Goal: Navigation & Orientation: Find specific page/section

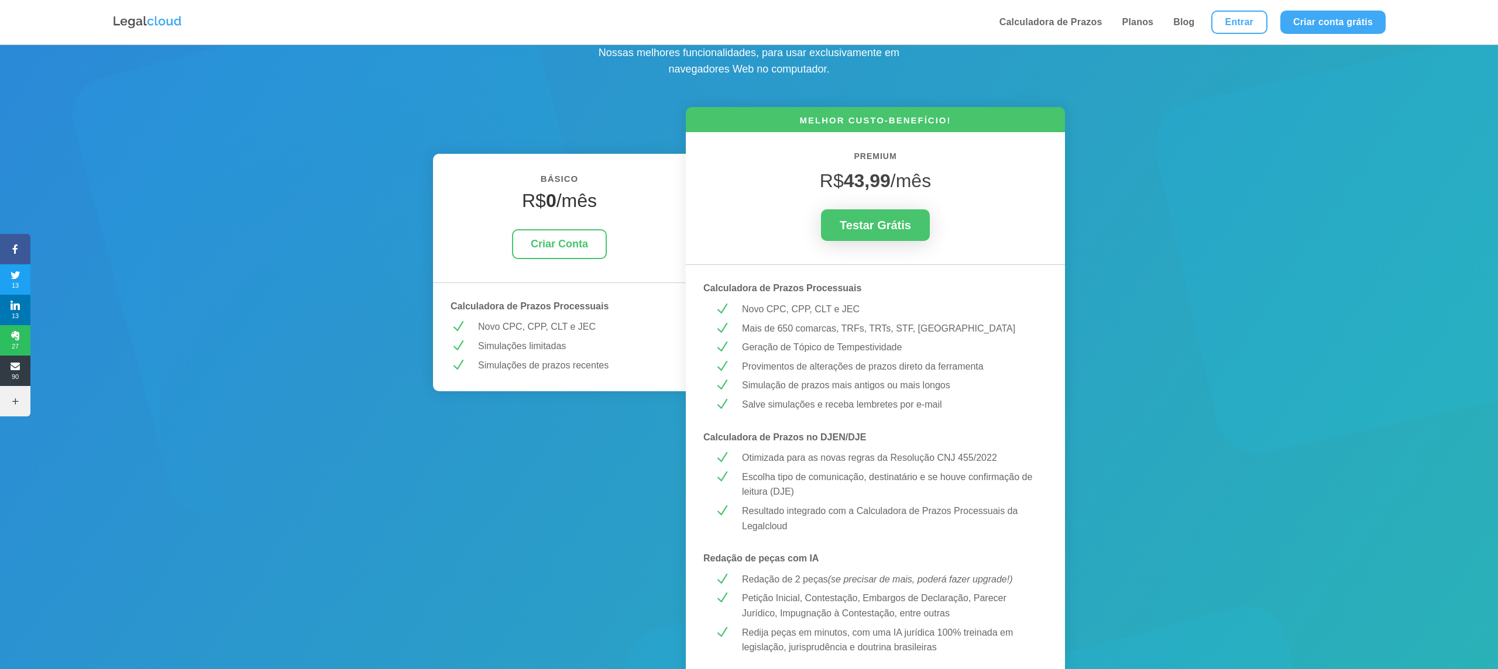
scroll to position [117, 0]
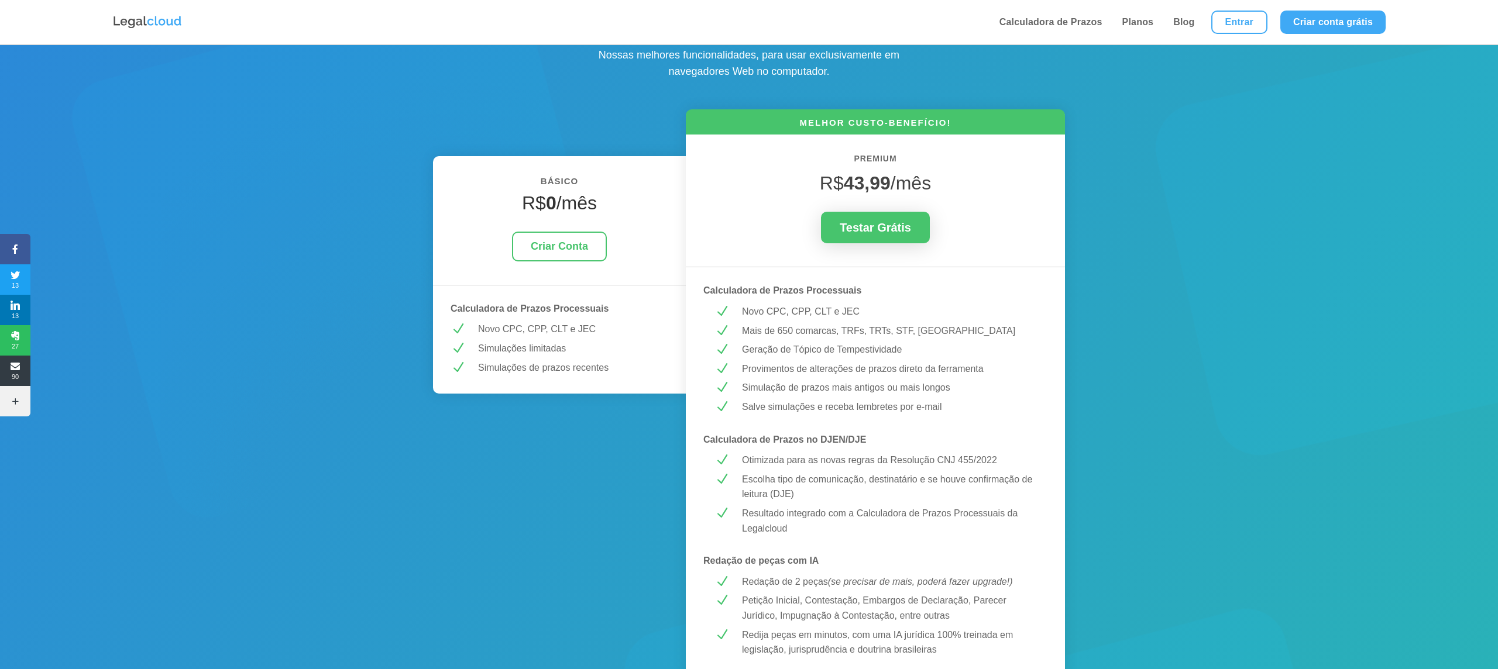
click at [532, 368] on p "Simulações de prazos recentes" at bounding box center [573, 367] width 190 height 15
click at [549, 373] on p "Simulações de prazos recentes" at bounding box center [573, 367] width 190 height 15
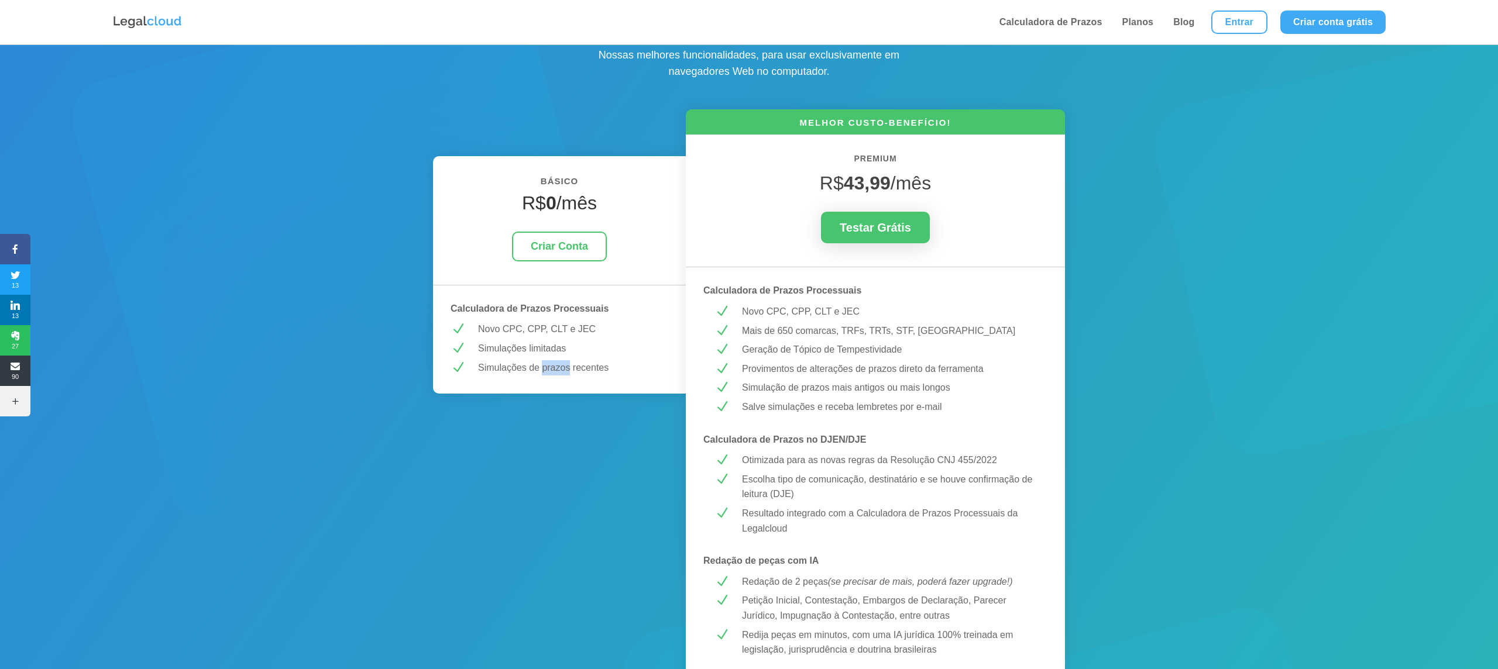
click at [549, 373] on p "Simulações de prazos recentes" at bounding box center [573, 367] width 190 height 15
click at [538, 346] on p "Simulações limitadas" at bounding box center [573, 348] width 190 height 15
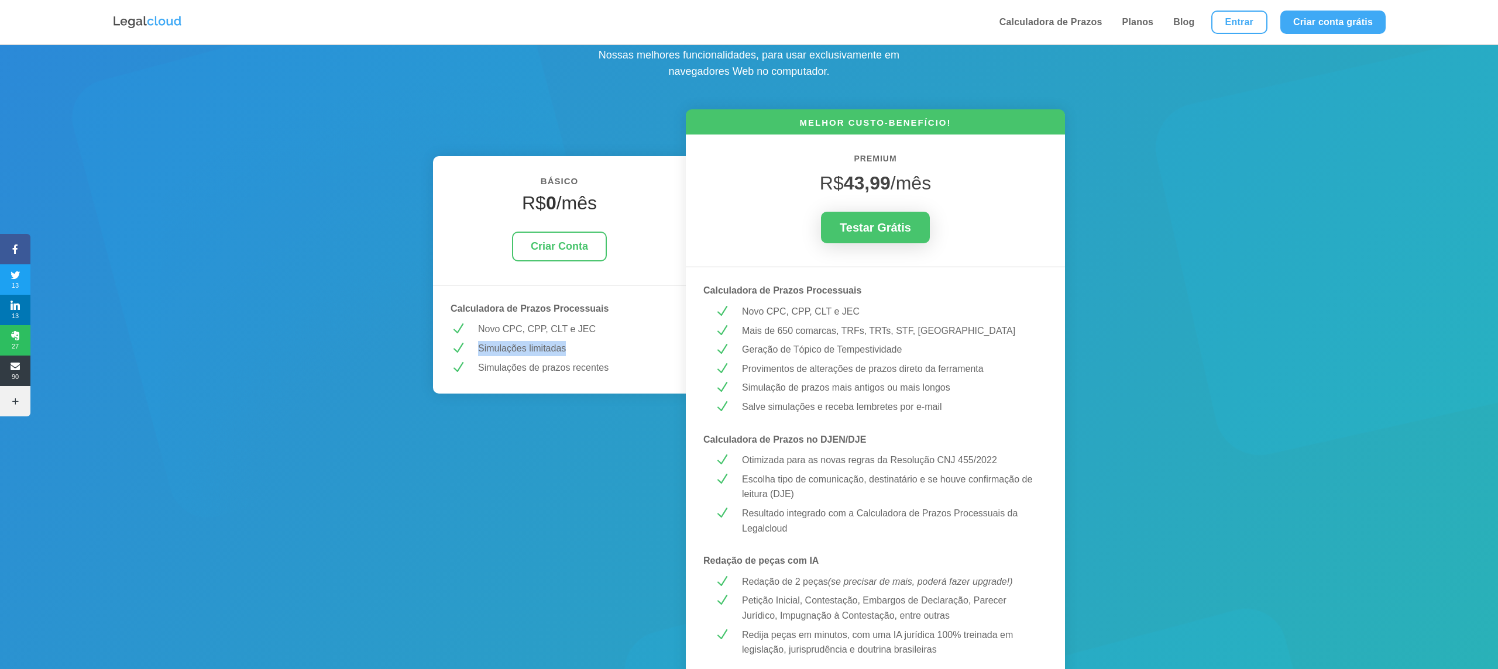
click at [538, 346] on p "Simulações limitadas" at bounding box center [573, 348] width 190 height 15
click at [534, 373] on p "Simulações de prazos recentes" at bounding box center [573, 367] width 190 height 15
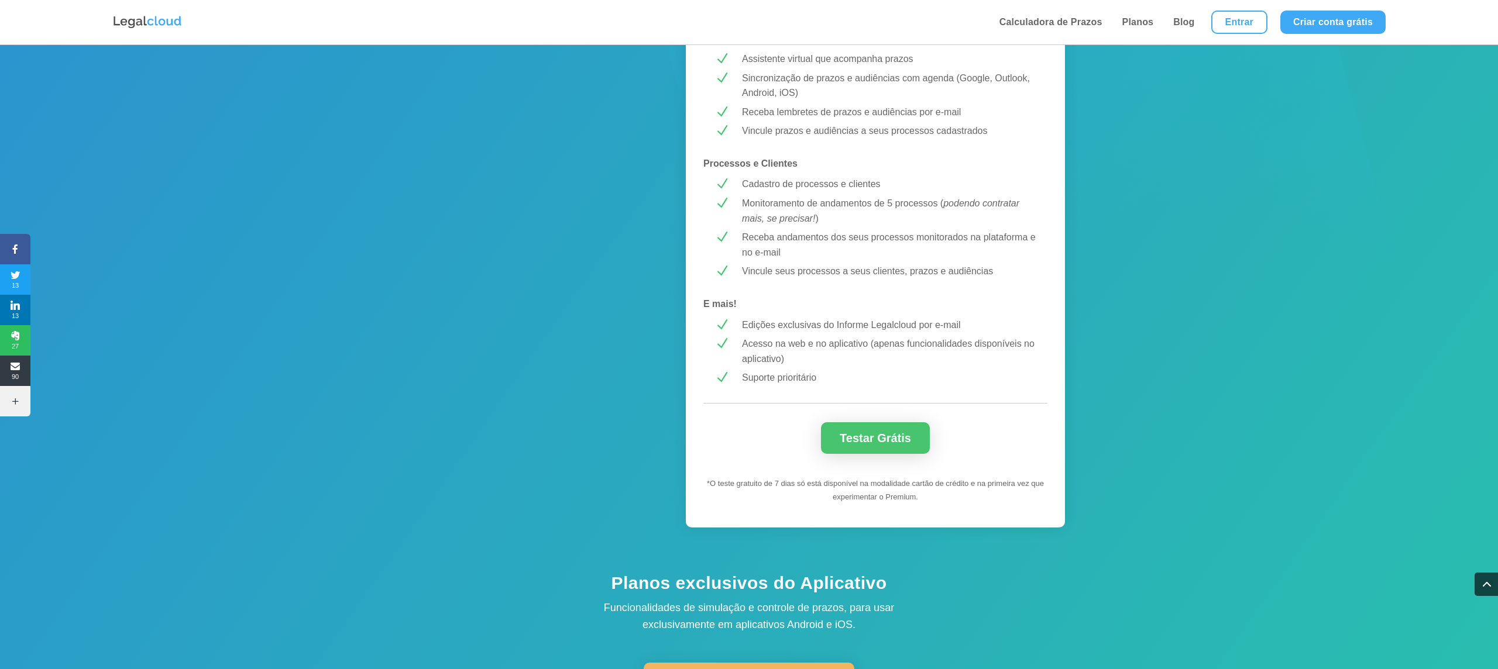
scroll to position [1130, 0]
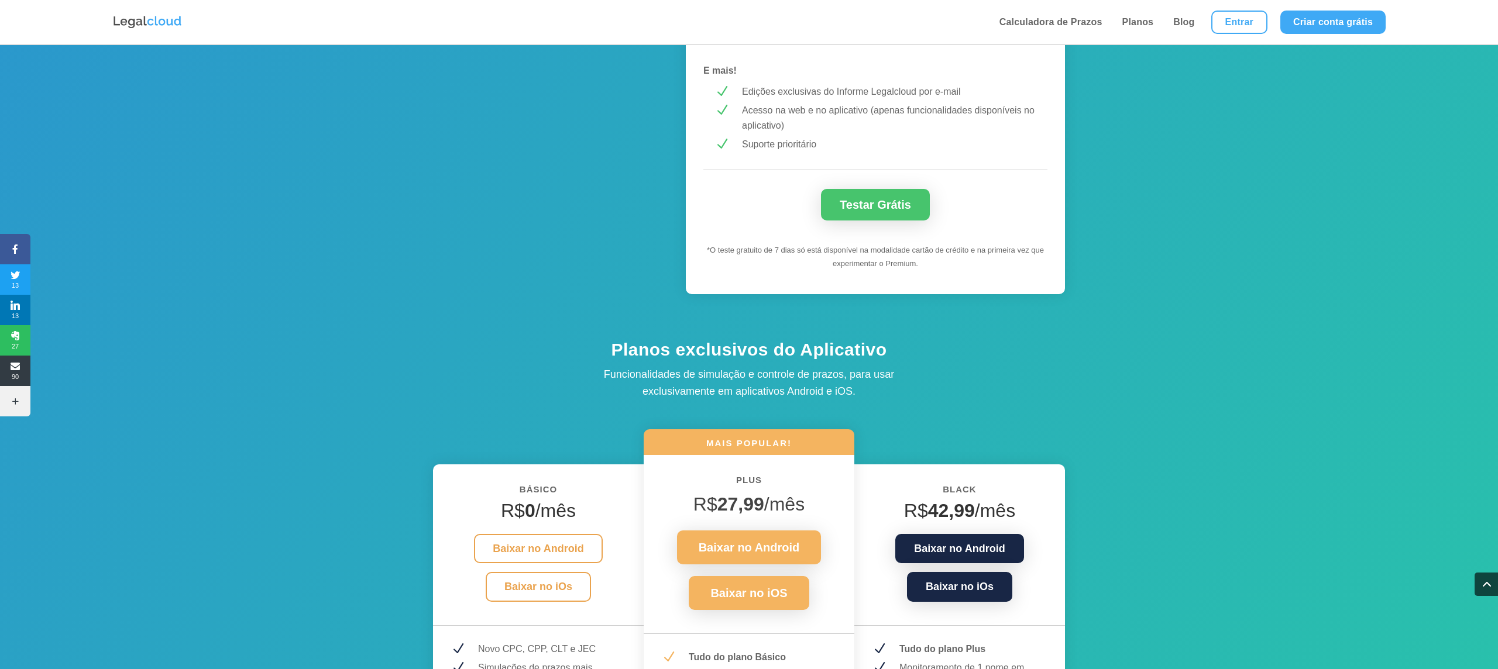
click at [675, 370] on p "Funcionalidades de simulação e controle de prazos, para usar exclusivamente em …" at bounding box center [748, 383] width 351 height 34
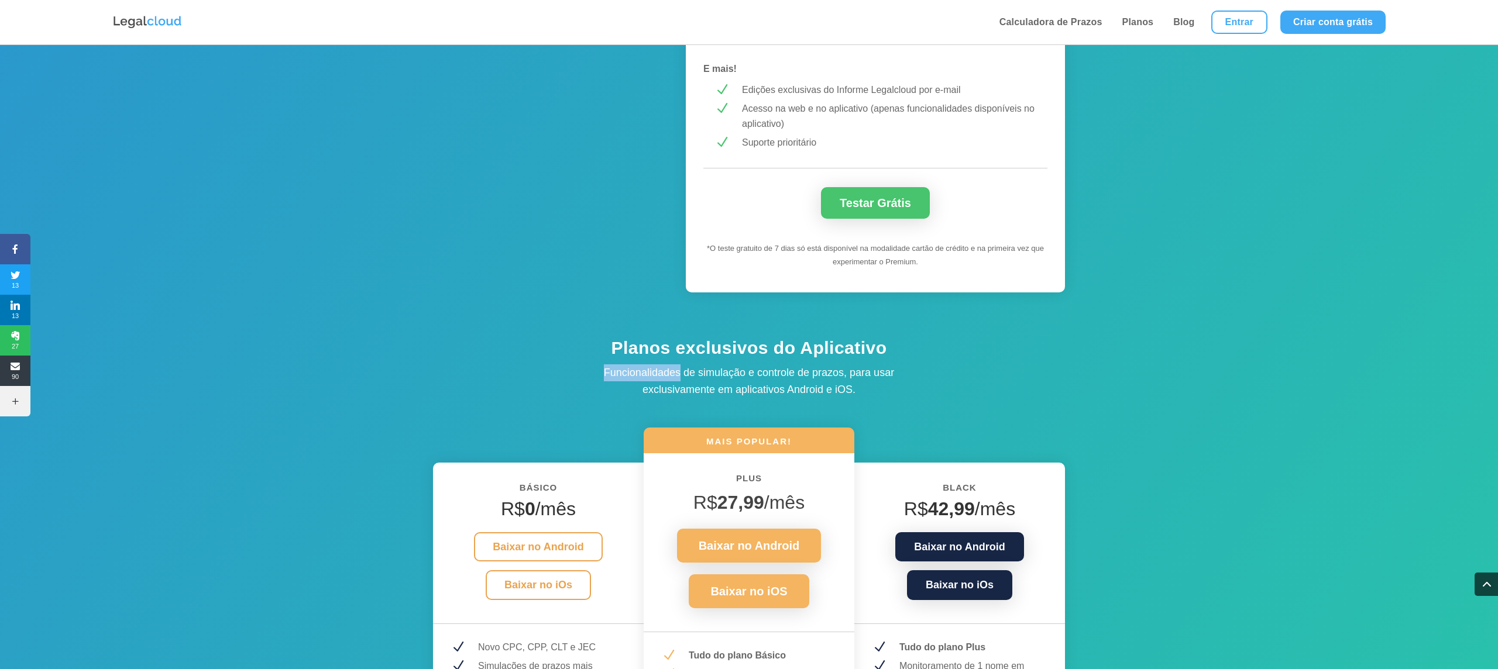
click at [675, 370] on p "Funcionalidades de simulação e controle de prazos, para usar exclusivamente em …" at bounding box center [748, 381] width 351 height 34
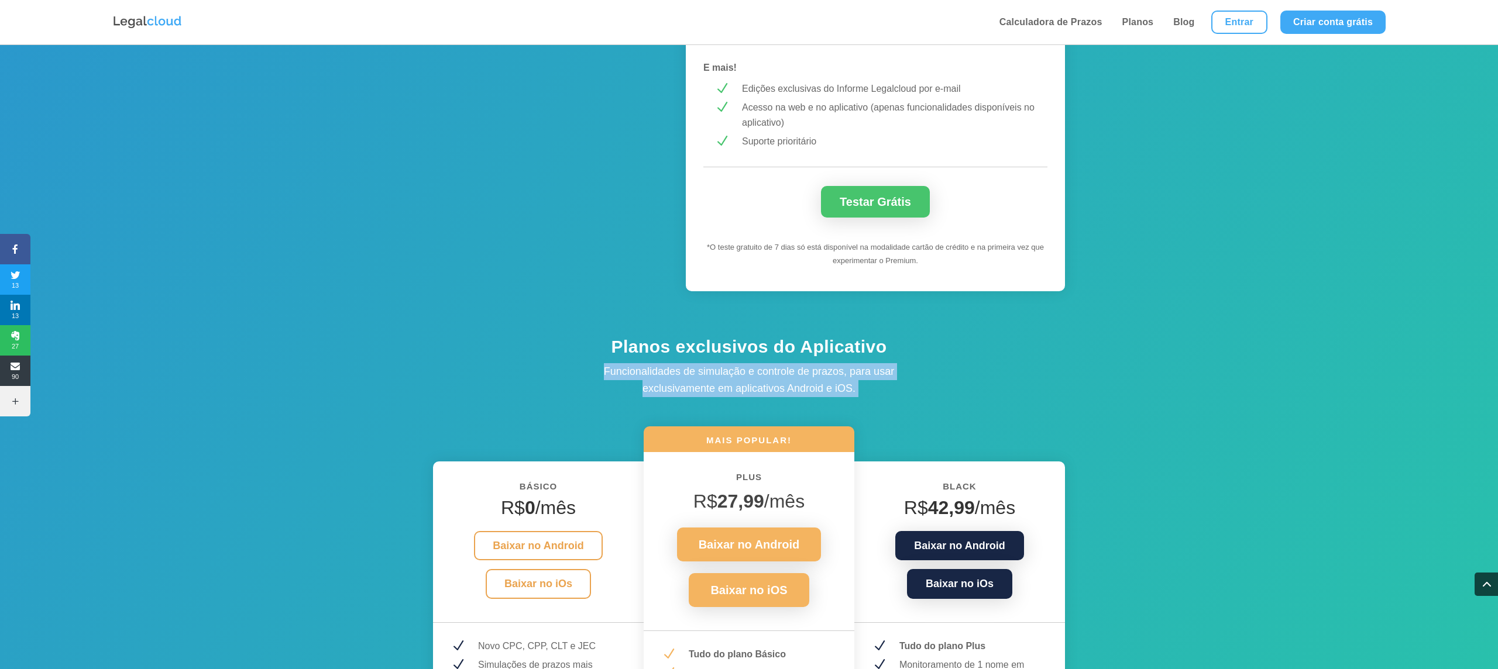
click at [675, 370] on p "Funcionalidades de simulação e controle de prazos, para usar exclusivamente em …" at bounding box center [748, 380] width 351 height 34
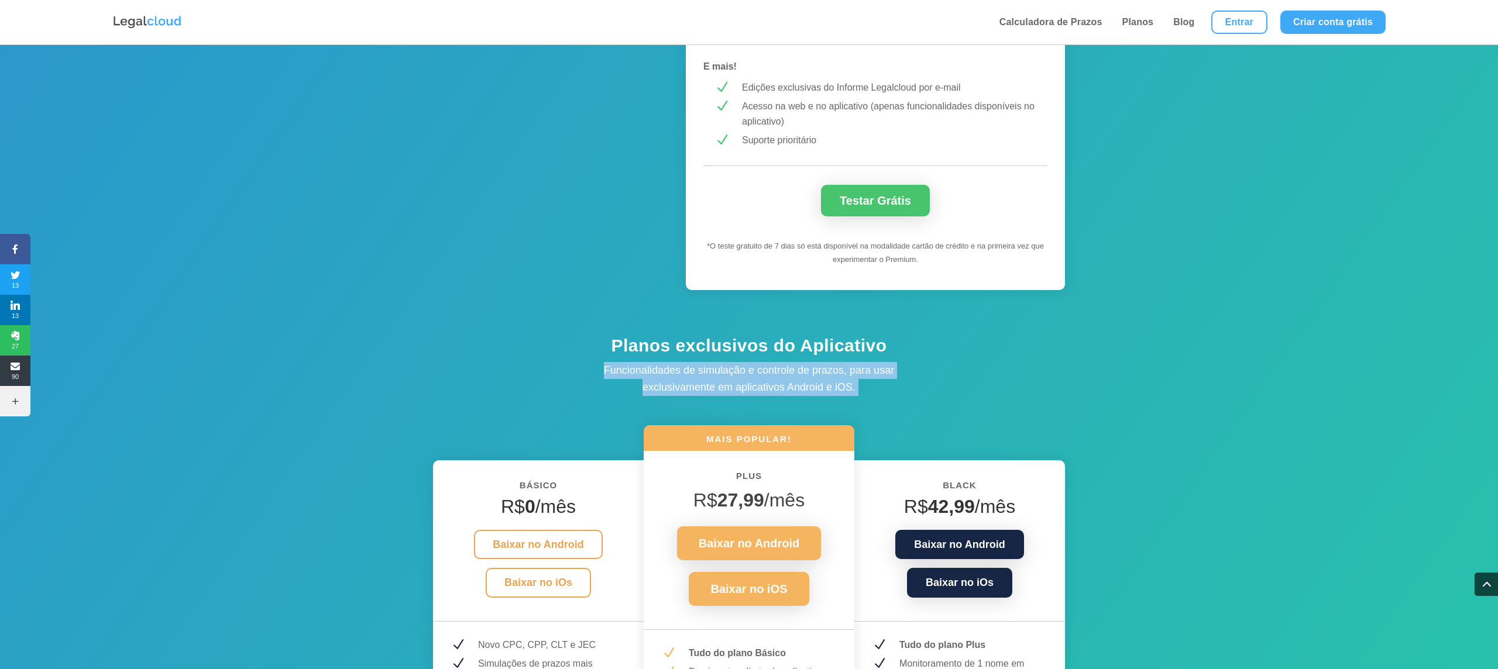
click at [553, 379] on div "Planos exclusivos do Aplicativo Funcionalidades de simulação e controle de praz…" at bounding box center [749, 365] width 632 height 62
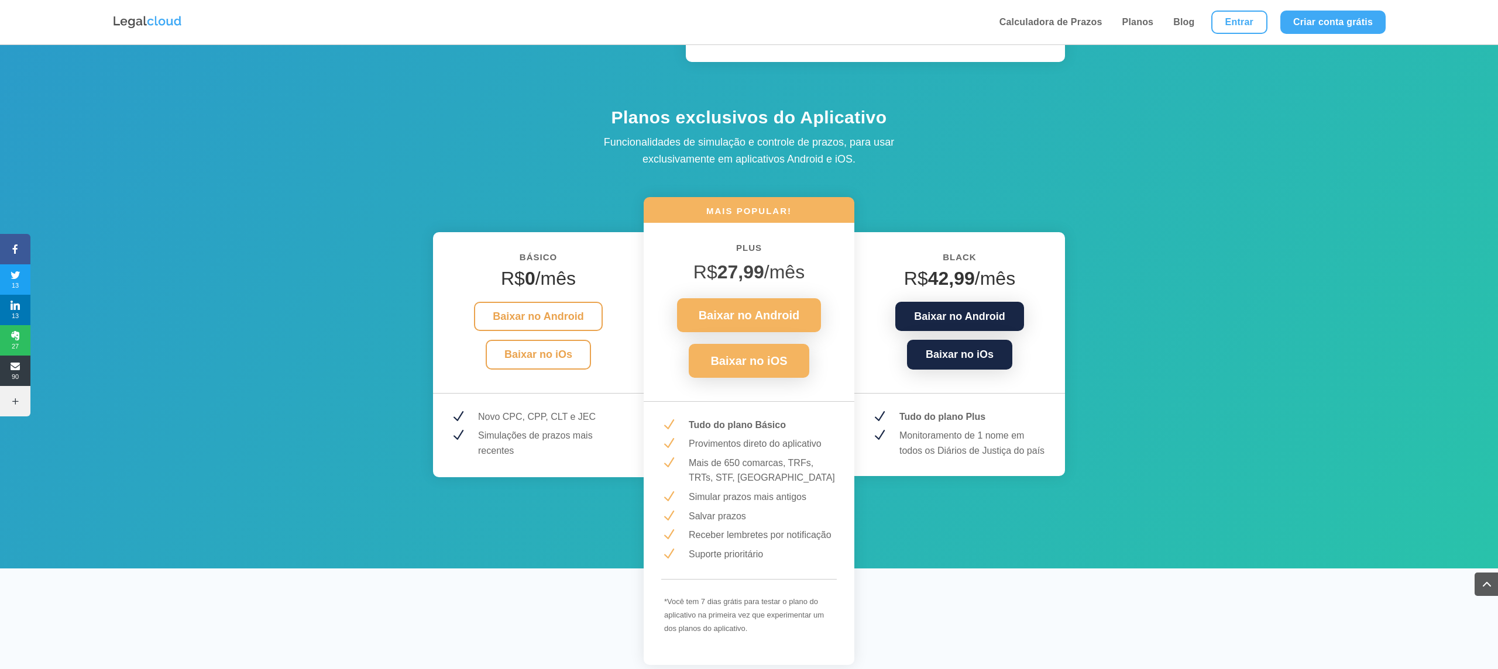
scroll to position [1376, 0]
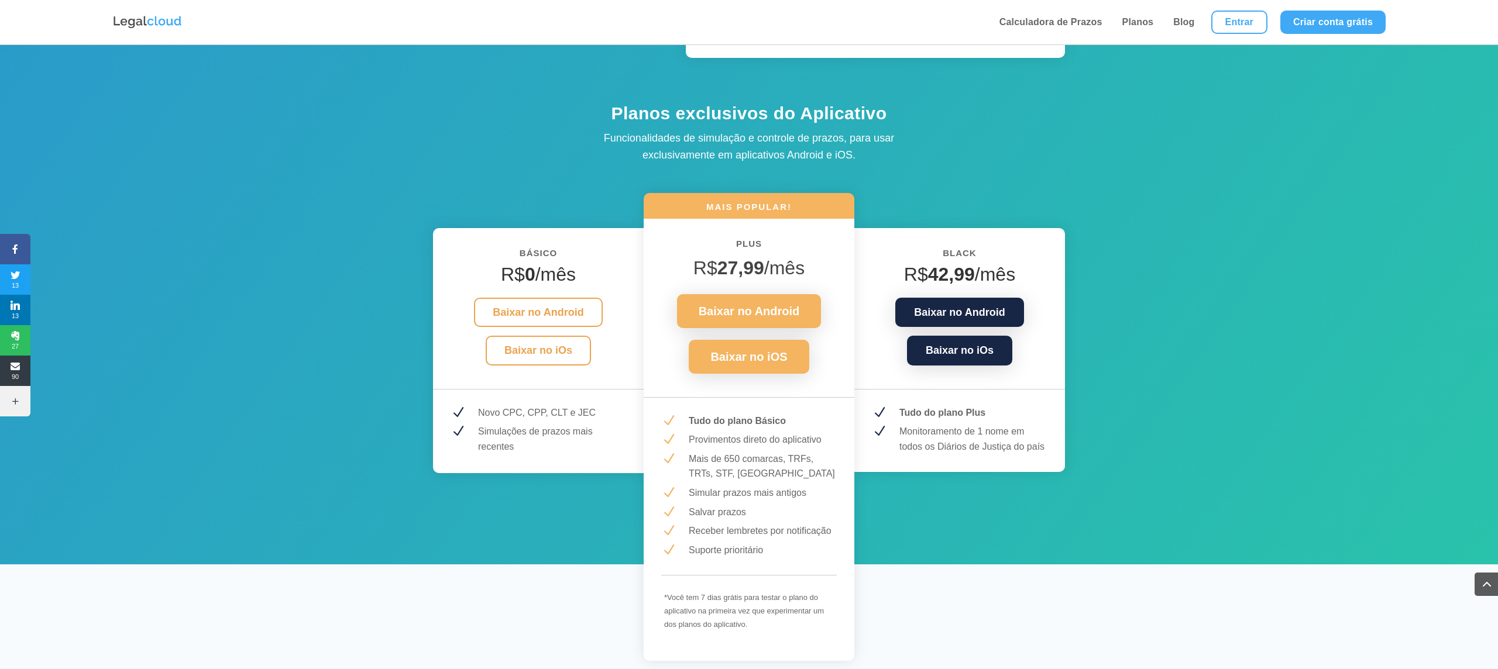
click at [708, 438] on p "Provimentos direto do aplicativo" at bounding box center [763, 439] width 148 height 15
click at [710, 456] on p "Mais de 650 comarcas, TRFs, TRTs, STF, [GEOGRAPHIC_DATA]" at bounding box center [763, 467] width 148 height 30
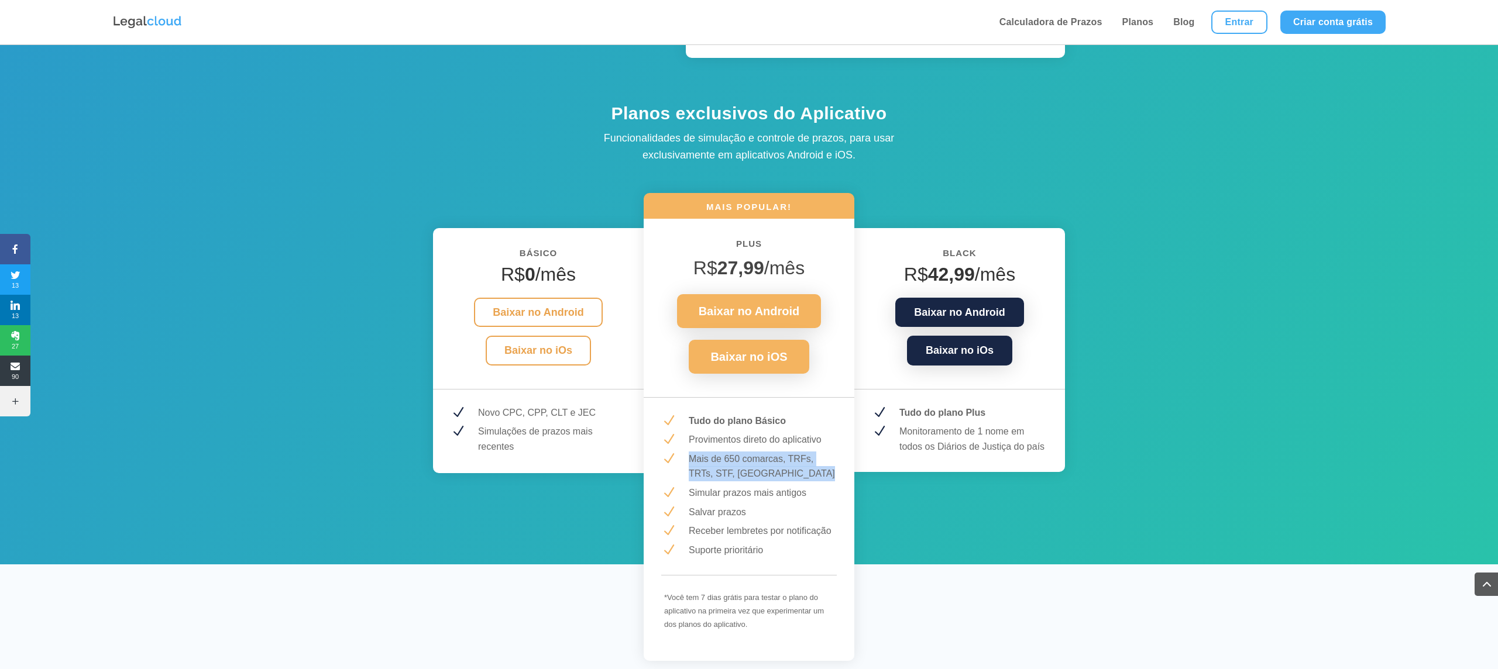
click at [710, 456] on p "Mais de 650 comarcas, TRFs, TRTs, STF, [GEOGRAPHIC_DATA]" at bounding box center [763, 467] width 148 height 30
click at [710, 469] on p "Mais de 650 comarcas, TRFs, TRTs, STF, [GEOGRAPHIC_DATA]" at bounding box center [763, 467] width 148 height 30
drag, startPoint x: 725, startPoint y: 457, endPoint x: 742, endPoint y: 457, distance: 17.0
click at [742, 457] on p "Mais de 650 comarcas, TRFs, TRTs, STF, [GEOGRAPHIC_DATA]" at bounding box center [763, 467] width 148 height 30
click at [751, 459] on p "Mais de 650 comarcas, TRFs, TRTs, STF, [GEOGRAPHIC_DATA]" at bounding box center [763, 467] width 148 height 30
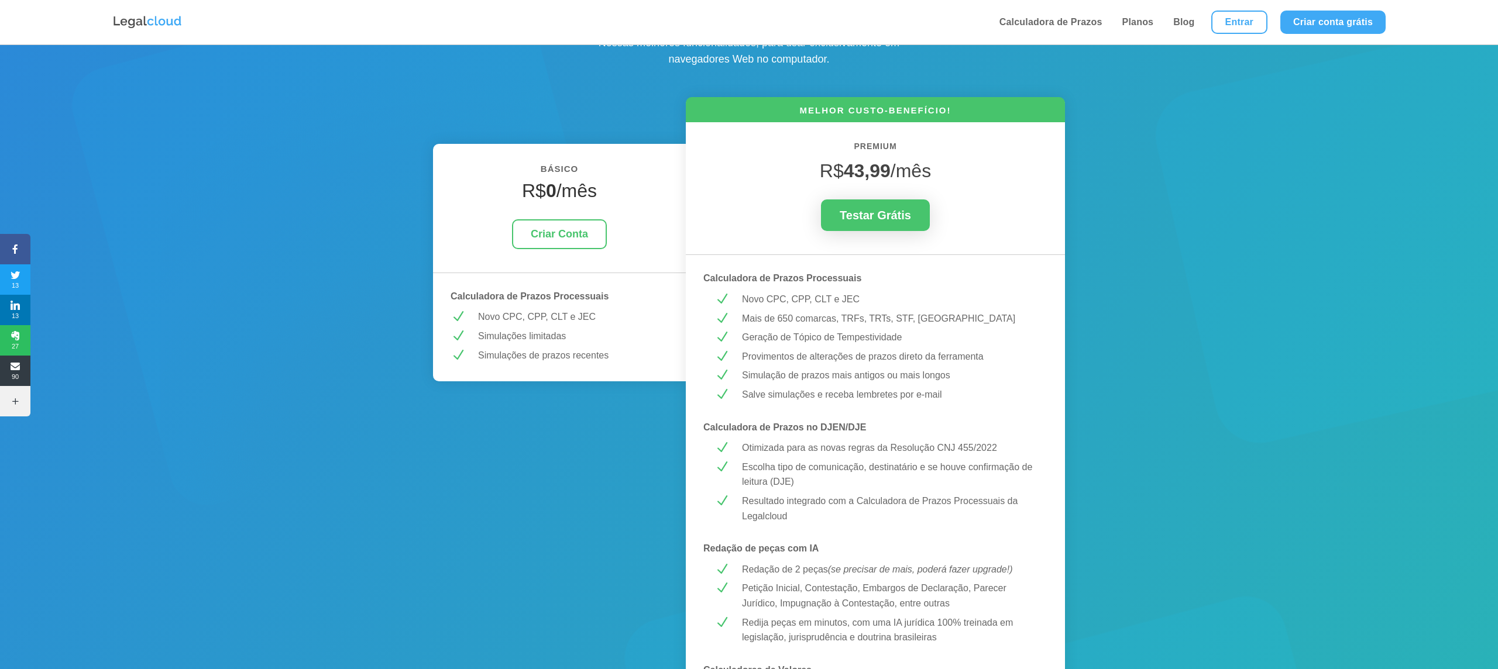
scroll to position [0, 0]
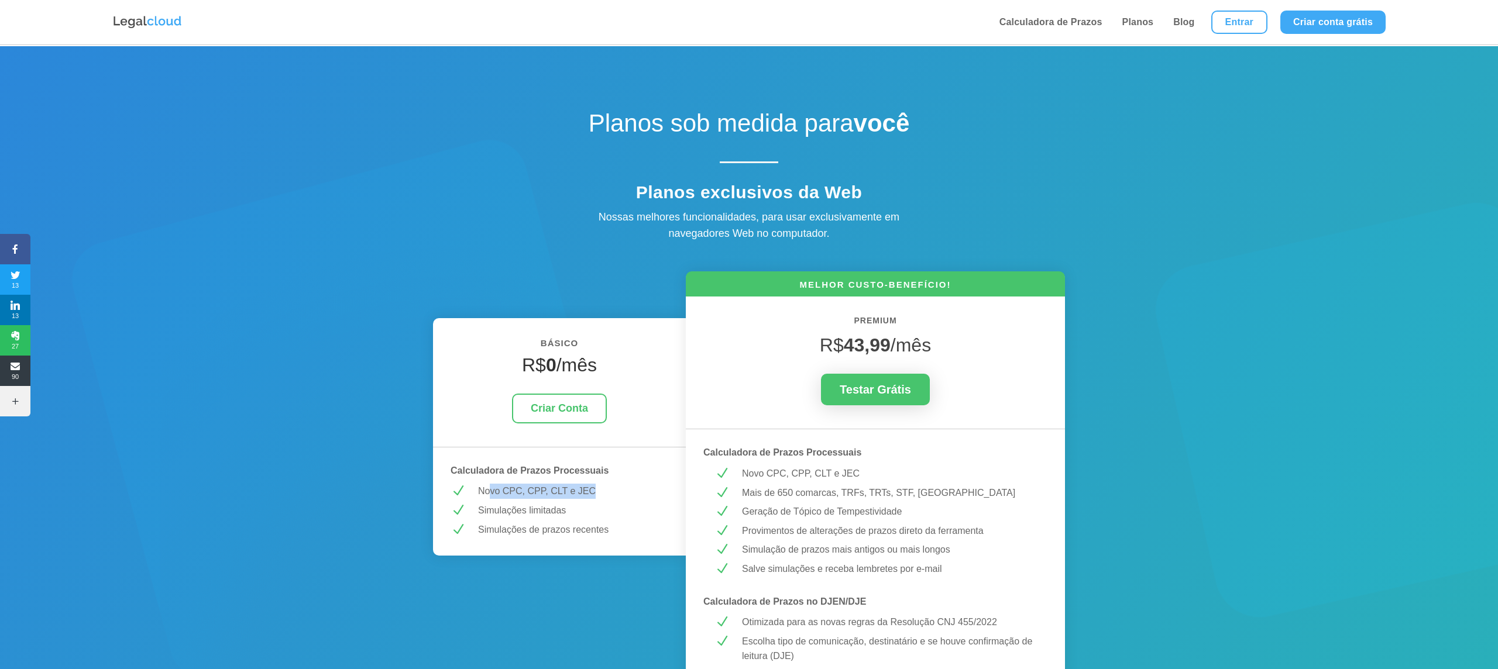
drag, startPoint x: 490, startPoint y: 491, endPoint x: 636, endPoint y: 488, distance: 145.7
click at [636, 488] on p "Novo CPC, CPP, CLT e JEC" at bounding box center [573, 491] width 190 height 15
click at [564, 504] on p "Simulações limitadas" at bounding box center [573, 510] width 190 height 15
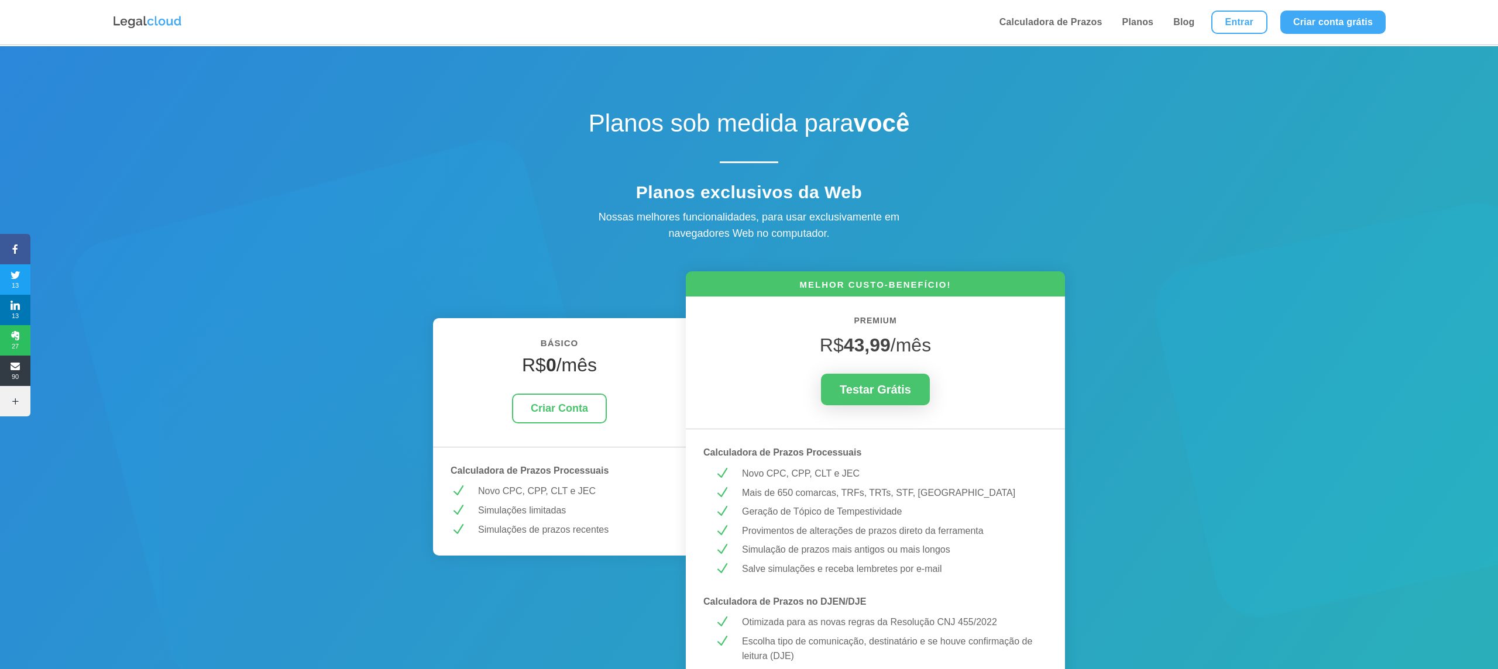
click at [521, 527] on p "Simulações de prazos recentes" at bounding box center [573, 529] width 190 height 15
click at [583, 511] on p "Simulações limitadas" at bounding box center [573, 510] width 190 height 15
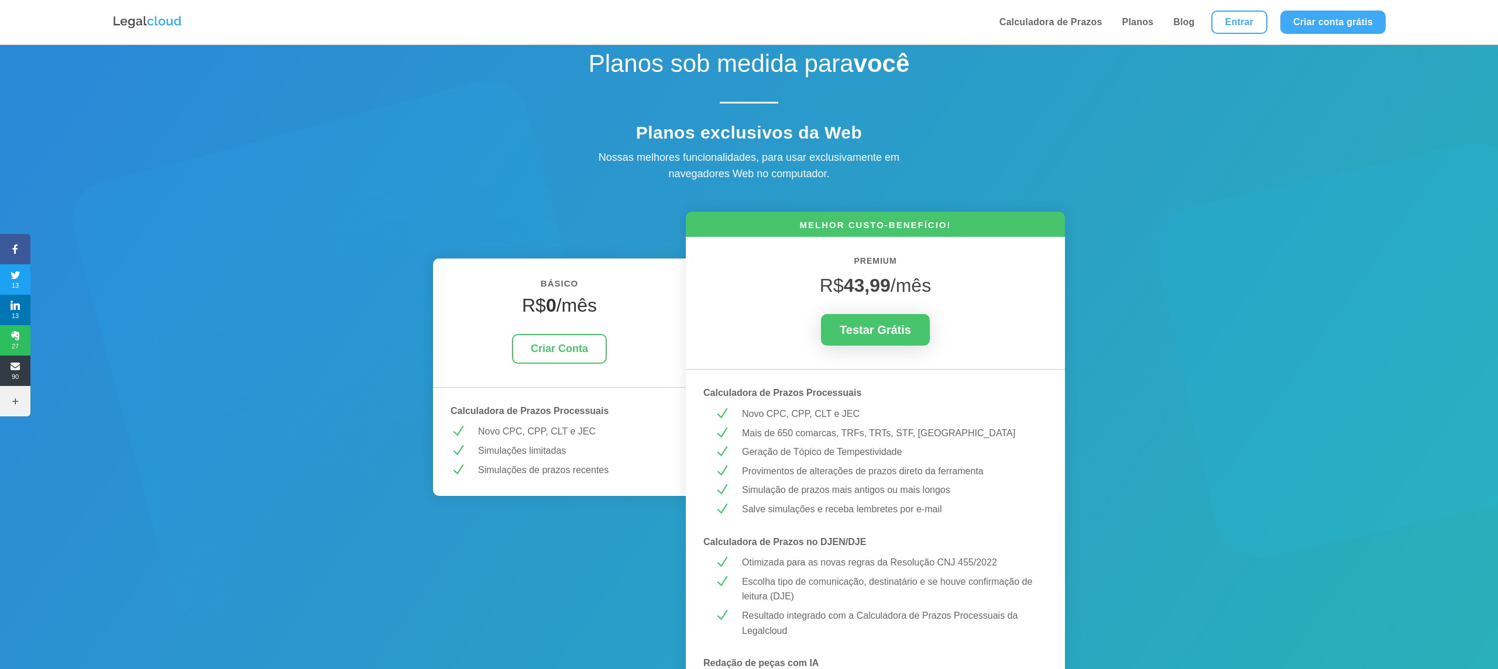
click at [821, 509] on p "Salve simulações e receba lembretes por e-mail" at bounding box center [889, 509] width 294 height 15
click at [821, 509] on p "Salve simulações e receba lembretes por e-mail" at bounding box center [889, 510] width 294 height 15
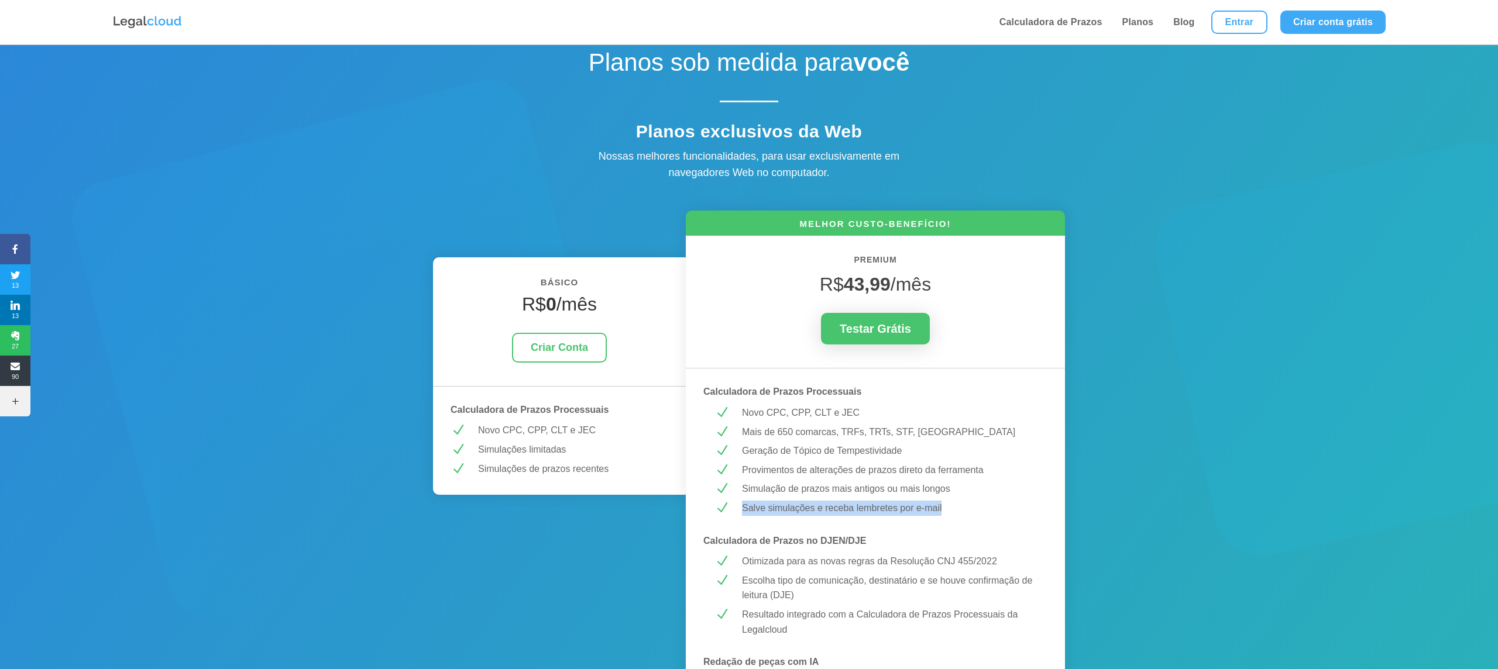
scroll to position [17, 0]
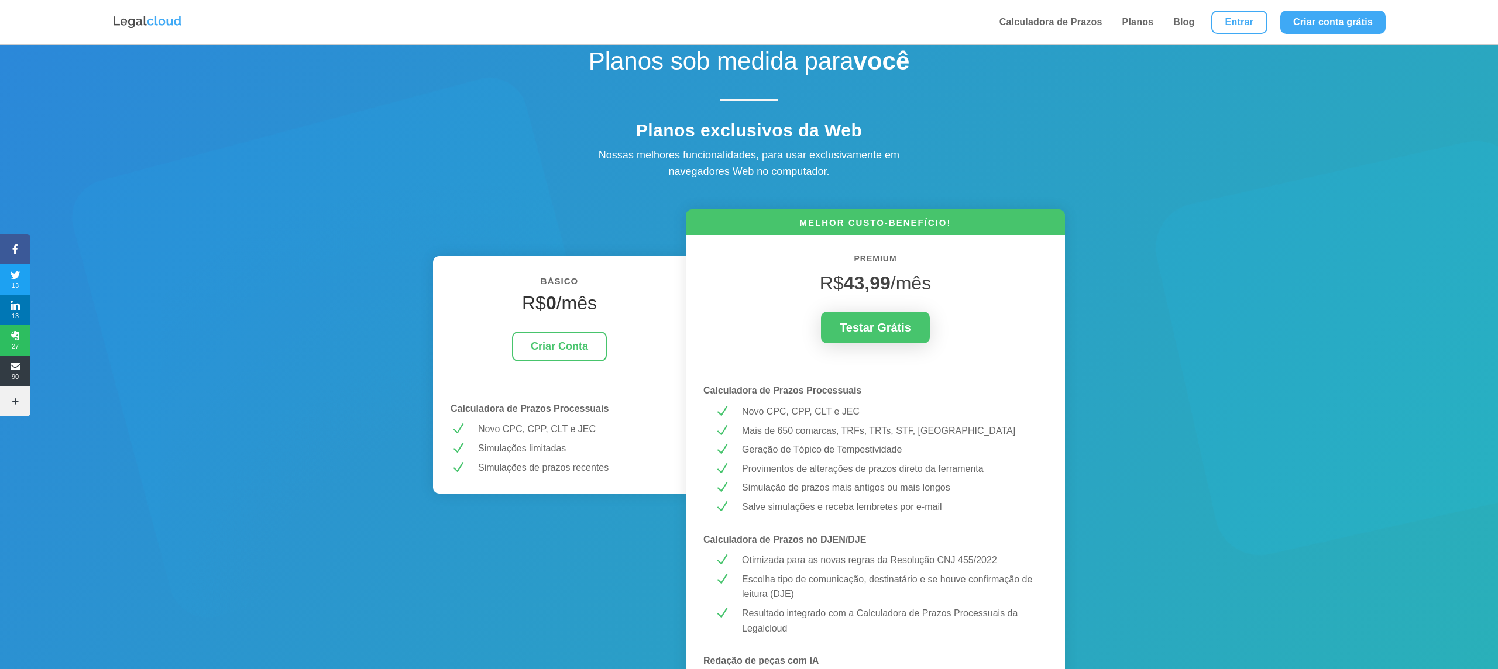
click at [790, 489] on p "Simulação de prazos mais antigos ou mais longos" at bounding box center [889, 487] width 294 height 15
click at [785, 465] on p "Provimentos de alterações de prazos direto da ferramenta" at bounding box center [889, 469] width 294 height 15
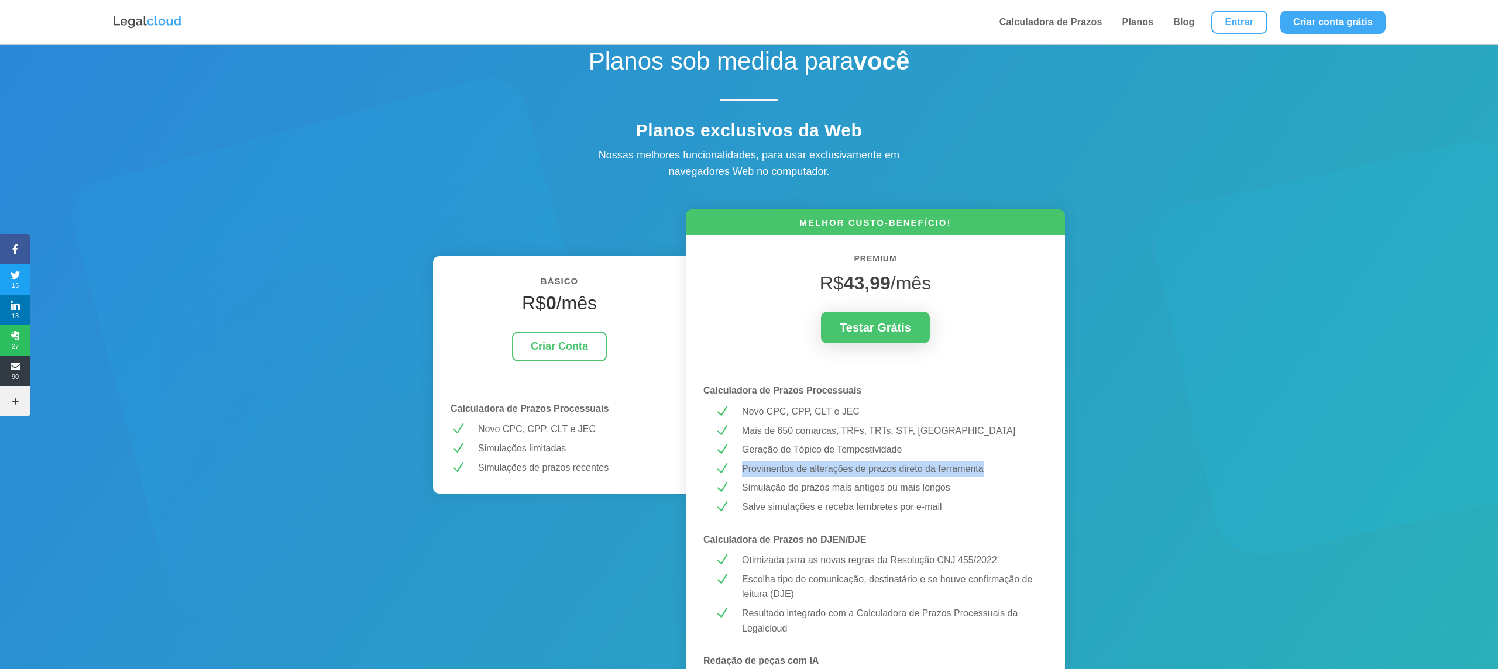
click at [785, 465] on p "Provimentos de alterações de prazos direto da ferramenta" at bounding box center [889, 469] width 294 height 15
click at [781, 495] on p "Simulação de prazos mais antigos ou mais longos" at bounding box center [889, 487] width 294 height 15
click at [831, 447] on p "Geração de Tópico de Tempestividade" at bounding box center [889, 449] width 294 height 15
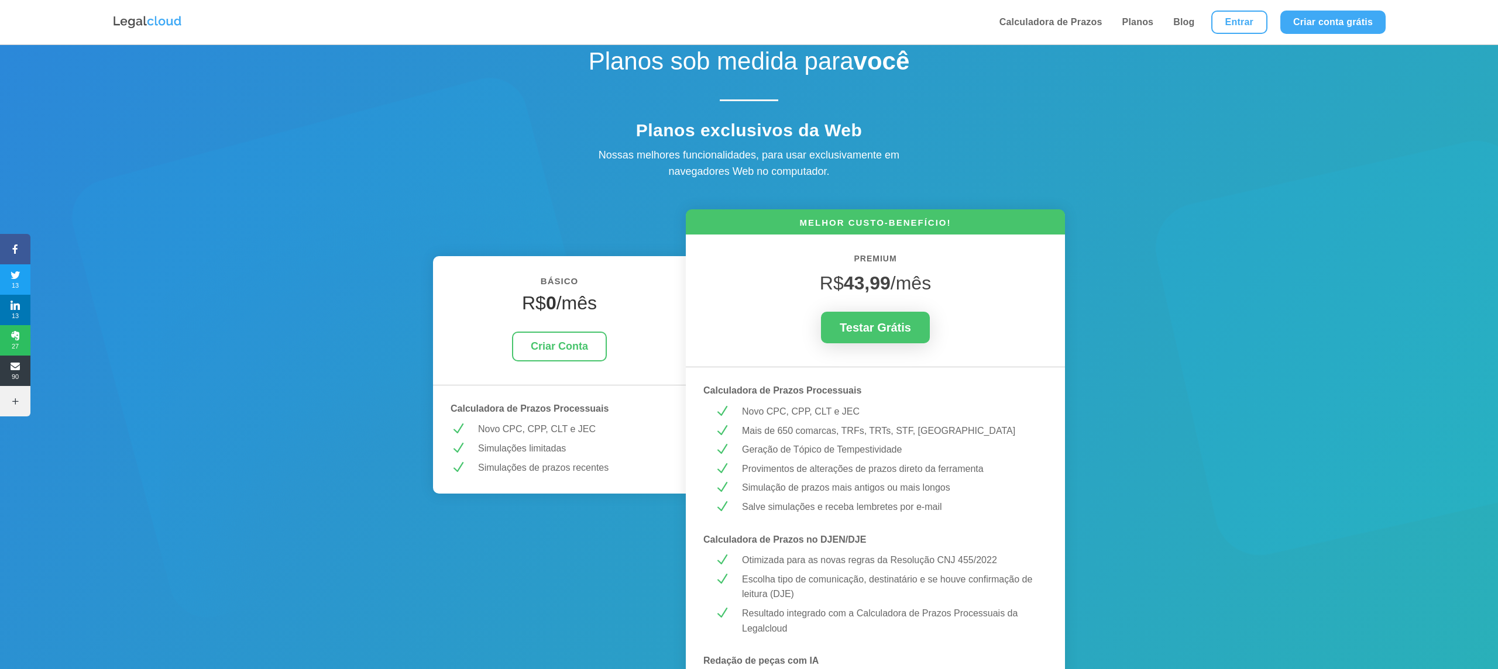
click at [823, 462] on p "Provimentos de alterações de prazos direto da ferramenta" at bounding box center [889, 469] width 294 height 15
click at [783, 434] on p "Mais de 650 comarcas, TRFs, TRTs, STF, [GEOGRAPHIC_DATA]" at bounding box center [889, 431] width 294 height 15
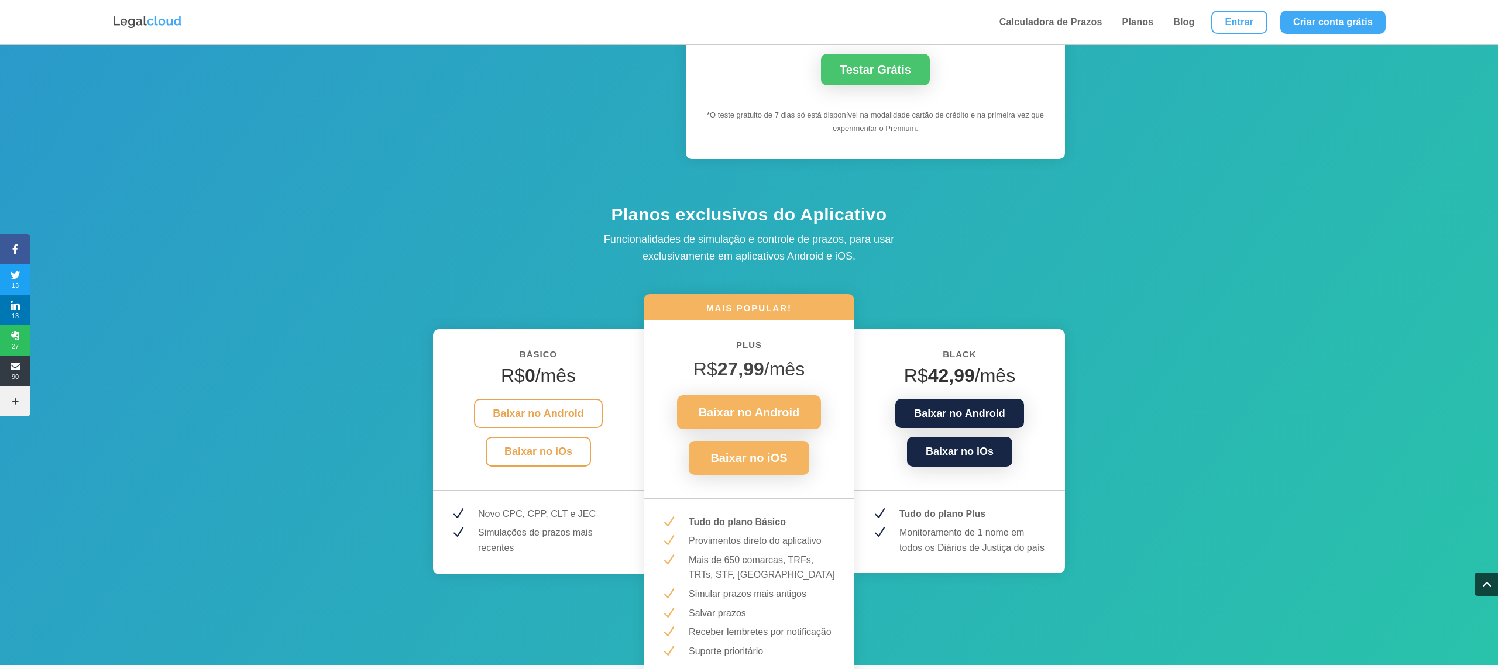
scroll to position [1196, 0]
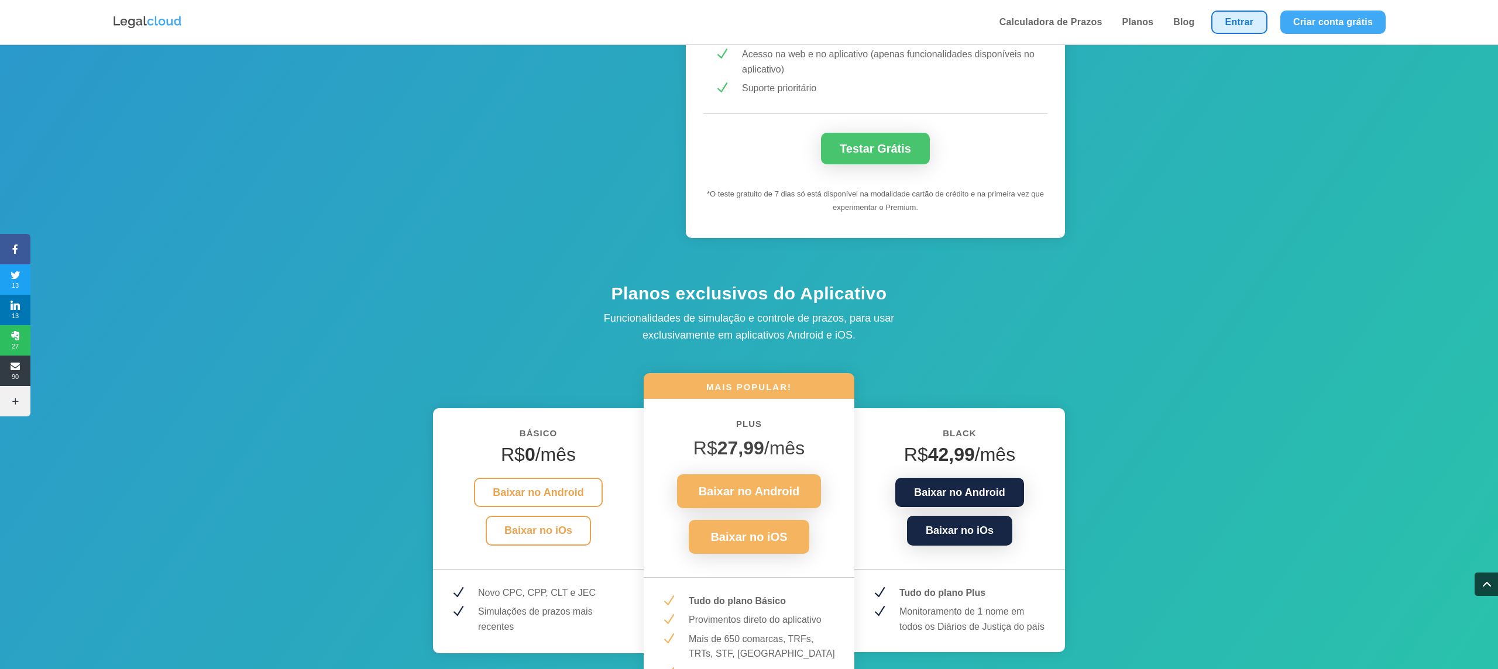
click at [1232, 17] on link "Entrar" at bounding box center [1239, 22] width 56 height 23
